Goal: Task Accomplishment & Management: Manage account settings

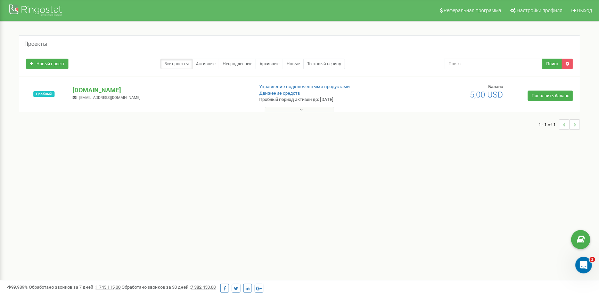
click at [298, 111] on button at bounding box center [299, 109] width 69 height 5
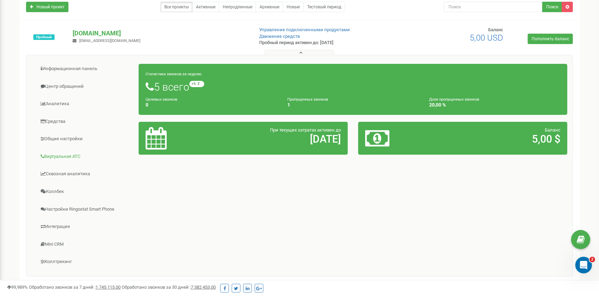
scroll to position [69, 0]
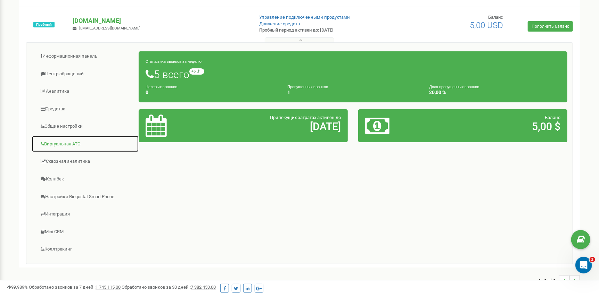
click at [59, 142] on link "Виртуальная АТС" at bounding box center [85, 144] width 107 height 17
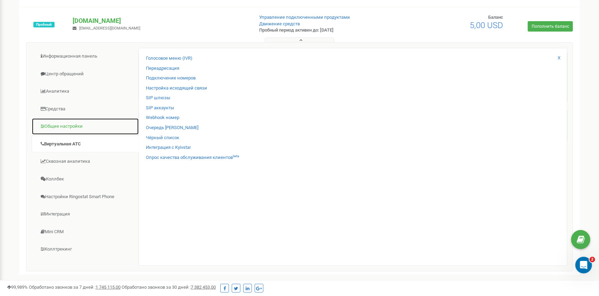
click at [54, 127] on link "Общие настройки" at bounding box center [85, 126] width 107 height 17
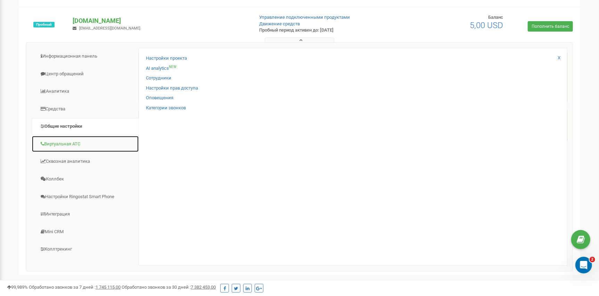
click at [63, 149] on link "Виртуальная АТС" at bounding box center [85, 144] width 107 height 17
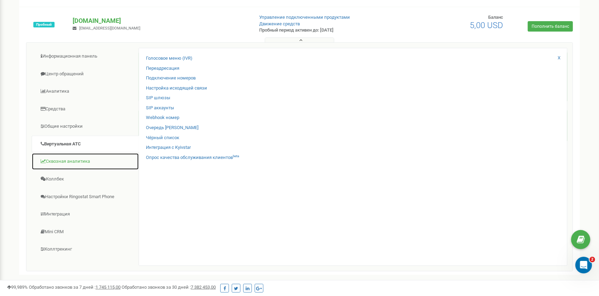
click at [60, 165] on link "Сквозная аналитика" at bounding box center [85, 161] width 107 height 17
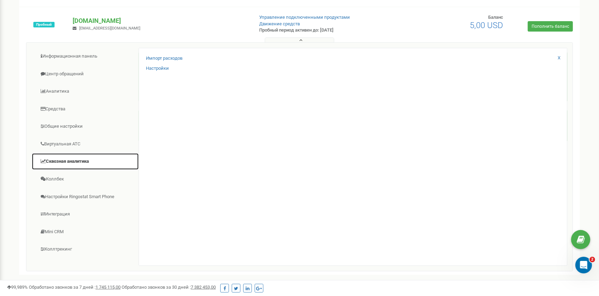
click at [55, 169] on link "Сквозная аналитика" at bounding box center [85, 161] width 107 height 17
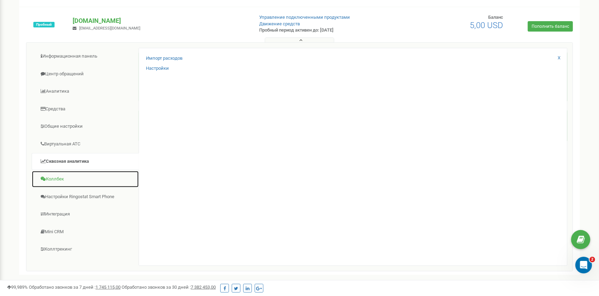
click at [54, 174] on link "Коллбек" at bounding box center [85, 179] width 107 height 17
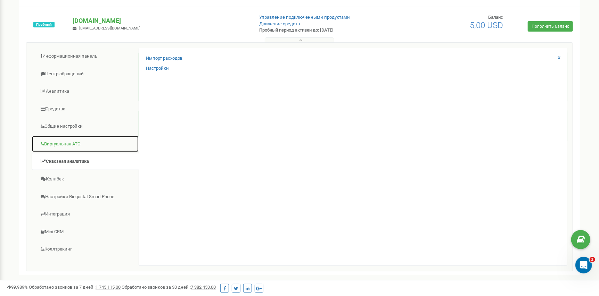
click at [69, 139] on link "Виртуальная АТС" at bounding box center [85, 144] width 107 height 17
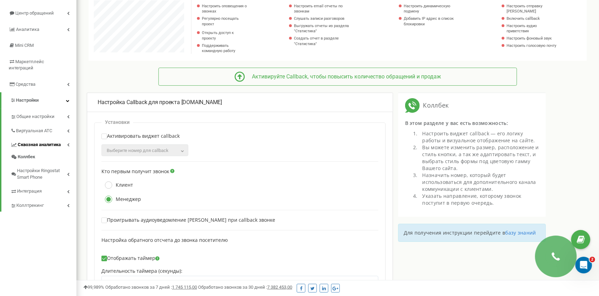
scroll to position [69, 0]
click at [35, 127] on span "Виртуальная АТС" at bounding box center [34, 130] width 37 height 7
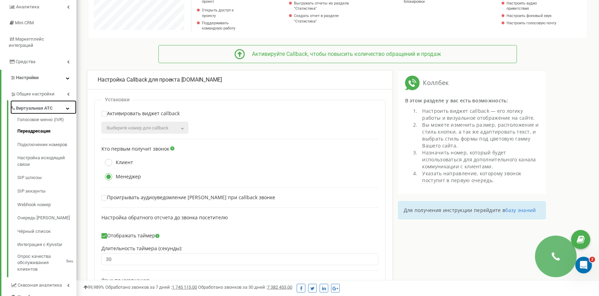
scroll to position [104, 0]
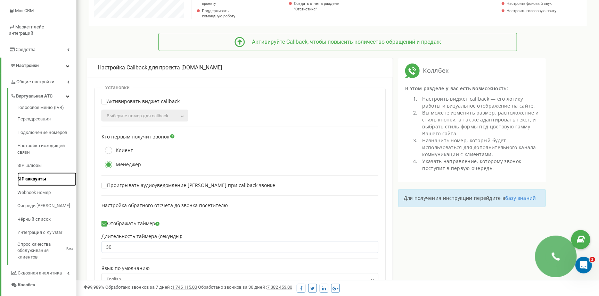
click at [40, 173] on link "SIP аккаунты" at bounding box center [46, 180] width 59 height 14
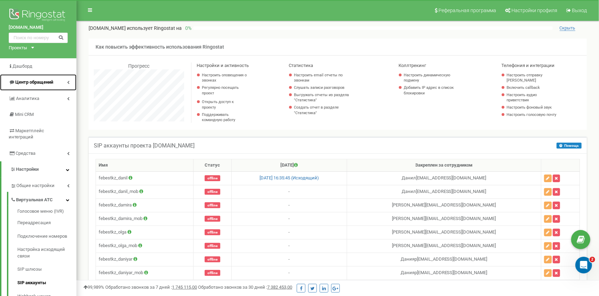
click at [32, 83] on span "Центр обращений" at bounding box center [34, 82] width 38 height 5
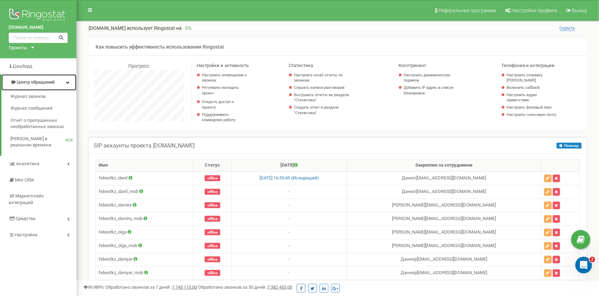
click at [32, 83] on span "Центр обращений" at bounding box center [36, 82] width 38 height 5
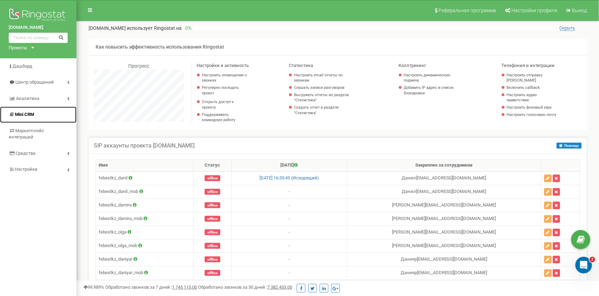
click at [43, 120] on link "Mini CRM" at bounding box center [38, 115] width 76 height 16
click at [27, 166] on span "Настройки" at bounding box center [23, 169] width 28 height 7
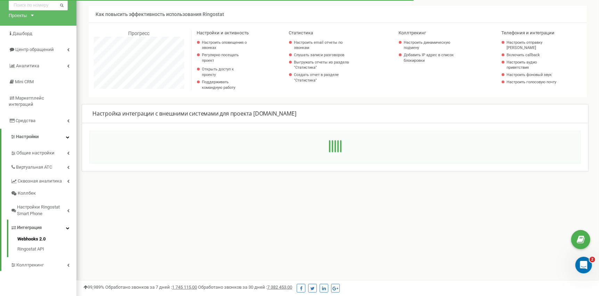
scroll to position [34, 0]
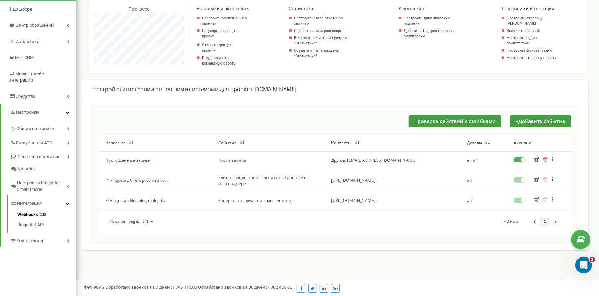
scroll to position [69, 0]
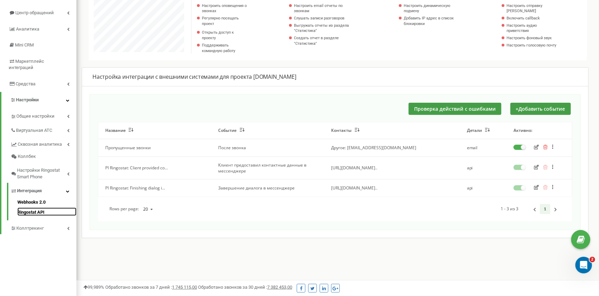
click at [26, 208] on link "Ringostat API" at bounding box center [46, 212] width 59 height 8
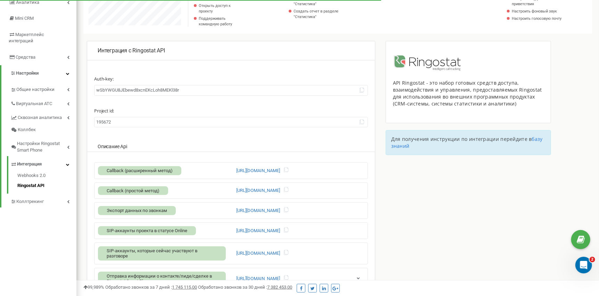
scroll to position [104, 0]
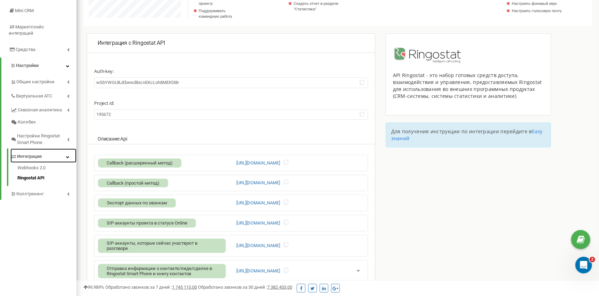
click at [22, 154] on span "Интеграция" at bounding box center [29, 157] width 25 height 7
click at [13, 155] on icon at bounding box center [13, 157] width 5 height 5
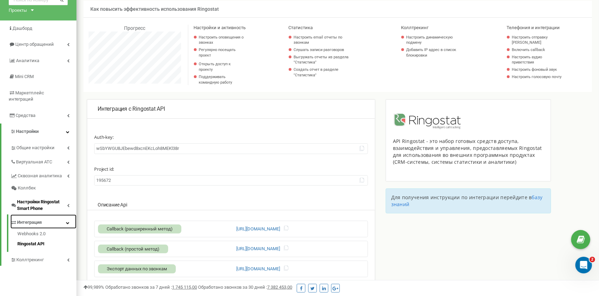
scroll to position [34, 0]
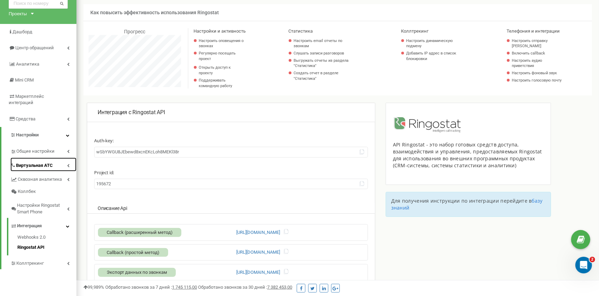
click at [63, 158] on link "Виртуальная АТС" at bounding box center [43, 165] width 66 height 14
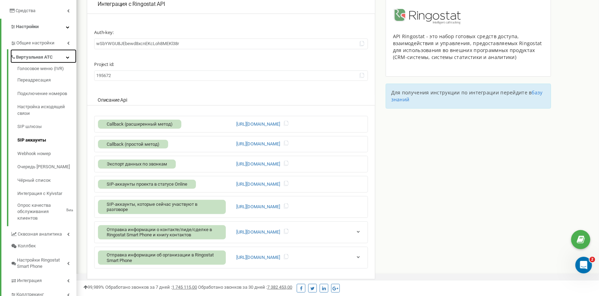
scroll to position [158, 0]
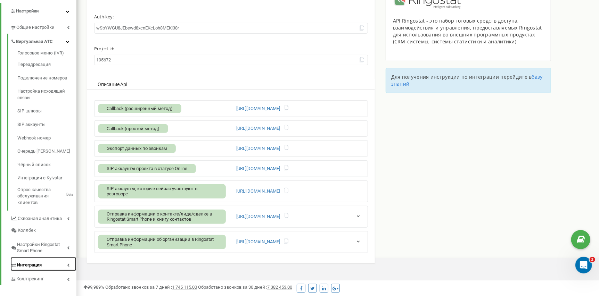
click at [32, 257] on link "Интеграция" at bounding box center [43, 264] width 66 height 14
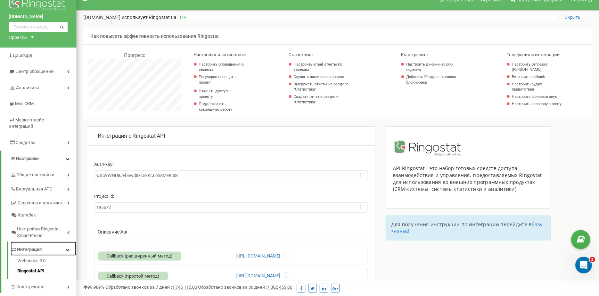
scroll to position [150, 0]
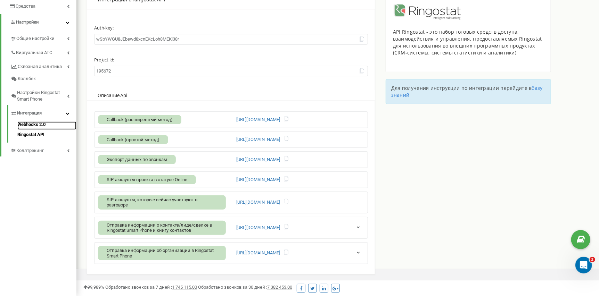
click at [34, 122] on link "Webhooks 2.0" at bounding box center [46, 126] width 59 height 8
click at [36, 122] on link "Webhooks 2.0" at bounding box center [46, 126] width 59 height 8
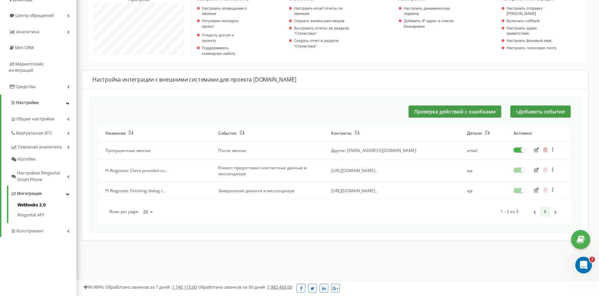
scroll to position [34, 0]
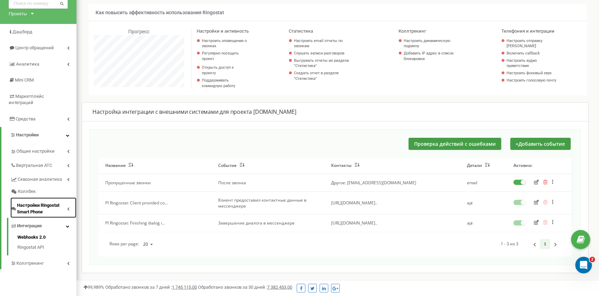
click at [41, 205] on span "Настройки Ringostat Smart Phone" at bounding box center [42, 209] width 50 height 13
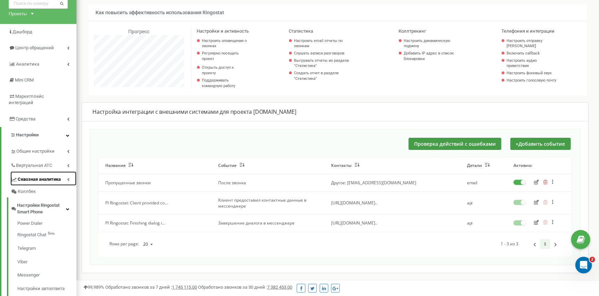
click at [37, 176] on link "Сквозная аналитика" at bounding box center [43, 179] width 66 height 14
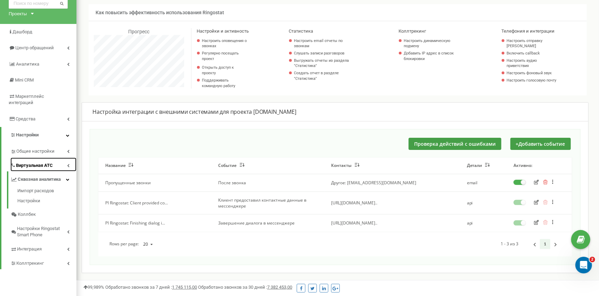
click at [48, 163] on span "Виртуальная АТС" at bounding box center [34, 166] width 37 height 7
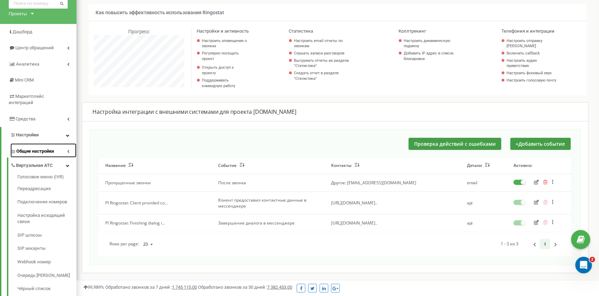
click at [53, 148] on span "Общие настройки" at bounding box center [35, 151] width 38 height 7
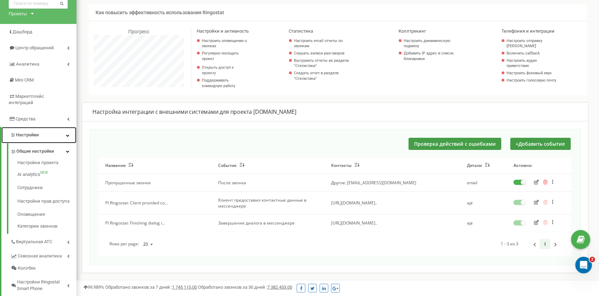
click at [58, 133] on link "Настройки" at bounding box center [38, 135] width 75 height 16
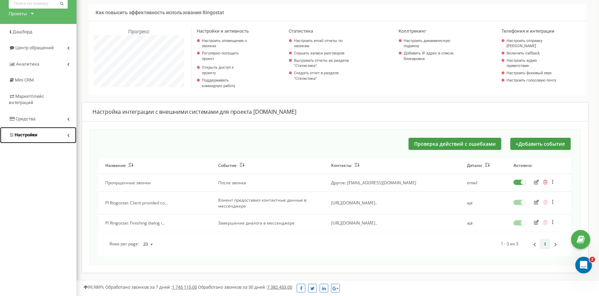
click at [63, 128] on link "Настройки" at bounding box center [38, 135] width 76 height 16
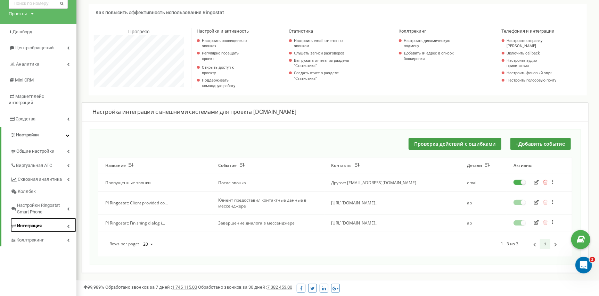
click at [28, 223] on span "Интеграция" at bounding box center [29, 226] width 25 height 7
click at [36, 218] on link "Интеграция" at bounding box center [43, 225] width 66 height 14
click at [35, 218] on link "Интеграция" at bounding box center [43, 225] width 66 height 14
click at [9, 220] on div "Интеграция" at bounding box center [41, 225] width 69 height 14
click at [17, 223] on span "Интеграция" at bounding box center [29, 226] width 25 height 7
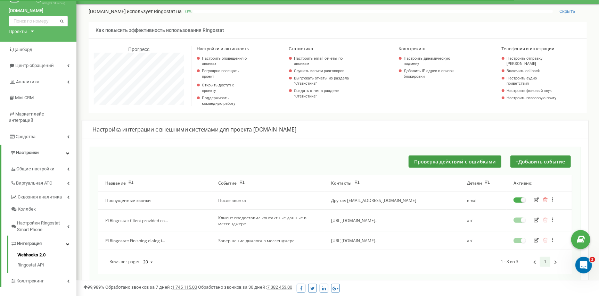
scroll to position [16, 0]
